Goal: Information Seeking & Learning: Learn about a topic

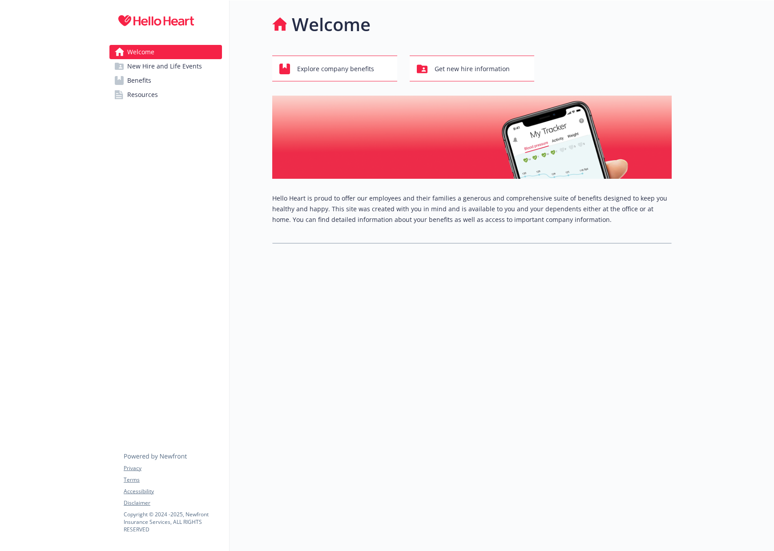
click at [172, 70] on span "New Hire and Life Events" at bounding box center [164, 66] width 75 height 14
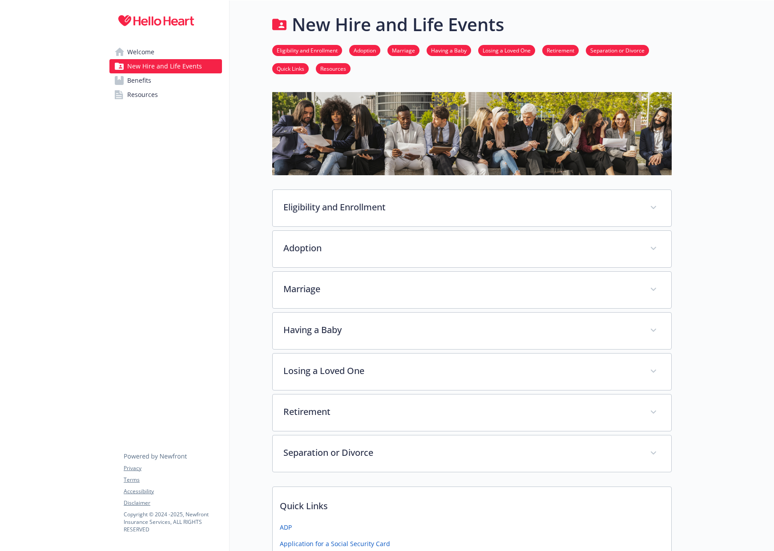
click at [159, 50] on link "Welcome" at bounding box center [165, 52] width 113 height 14
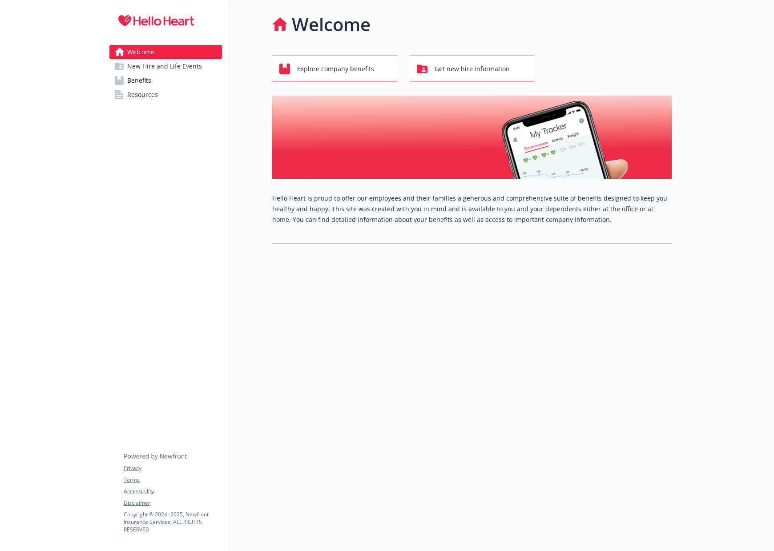
scroll to position [0, 0]
click at [138, 82] on span "Benefits" at bounding box center [139, 80] width 24 height 14
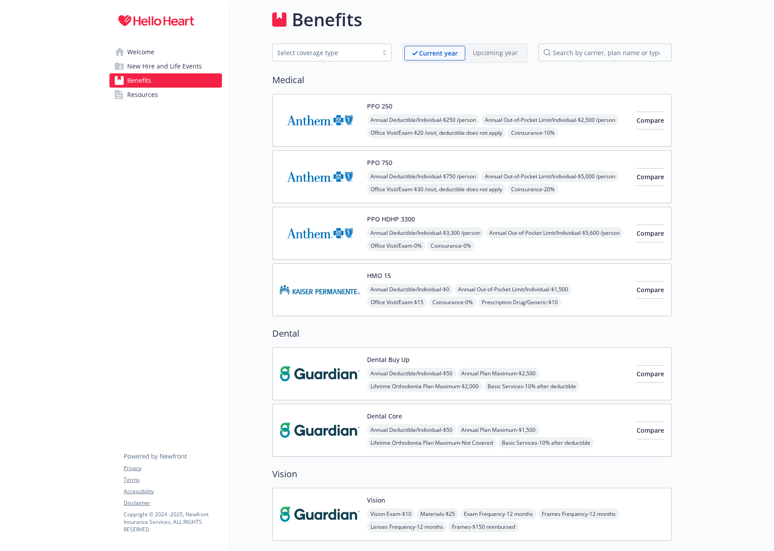
click at [138, 96] on span "Resources" at bounding box center [142, 95] width 31 height 14
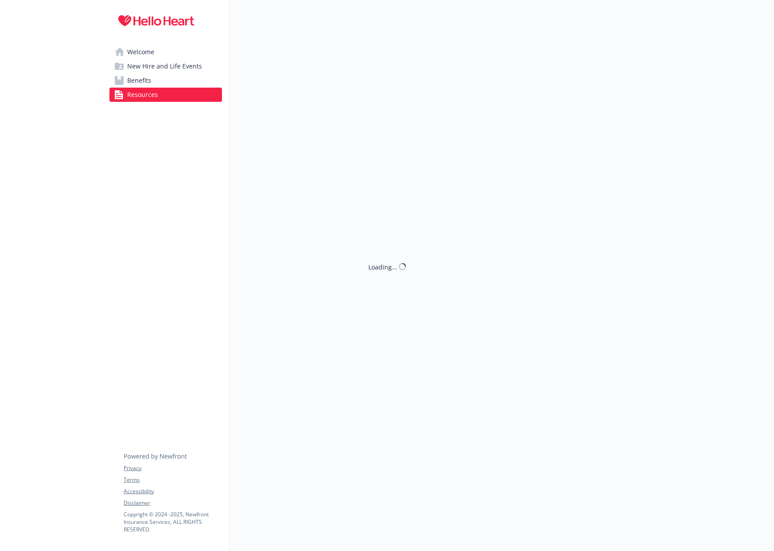
scroll to position [6, 0]
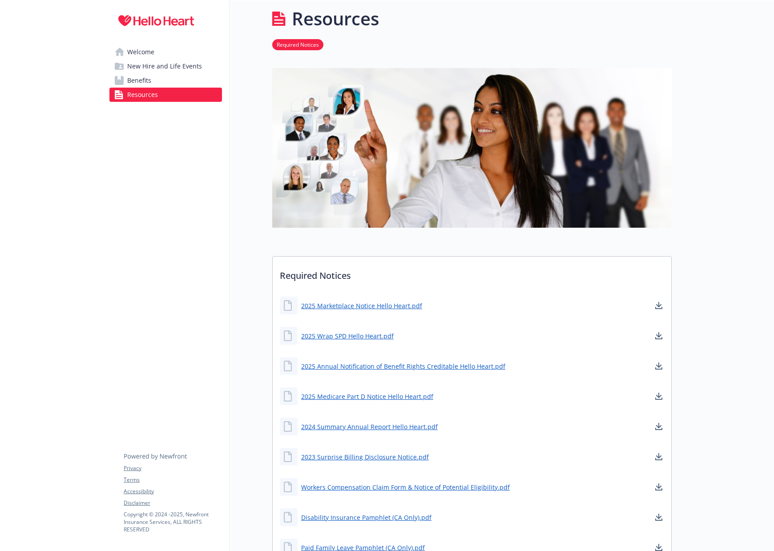
click at [153, 51] on span "Welcome" at bounding box center [140, 52] width 27 height 14
